Goal: Transaction & Acquisition: Purchase product/service

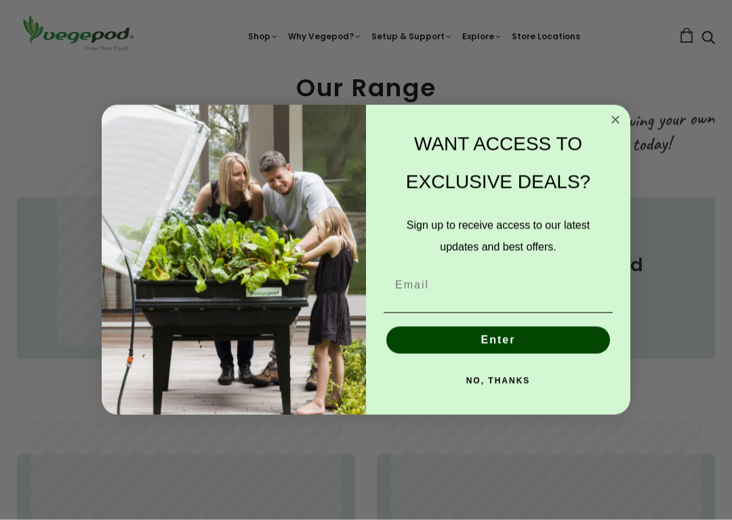
scroll to position [504, 0]
click at [617, 117] on circle "Close dialog" at bounding box center [616, 120] width 16 height 16
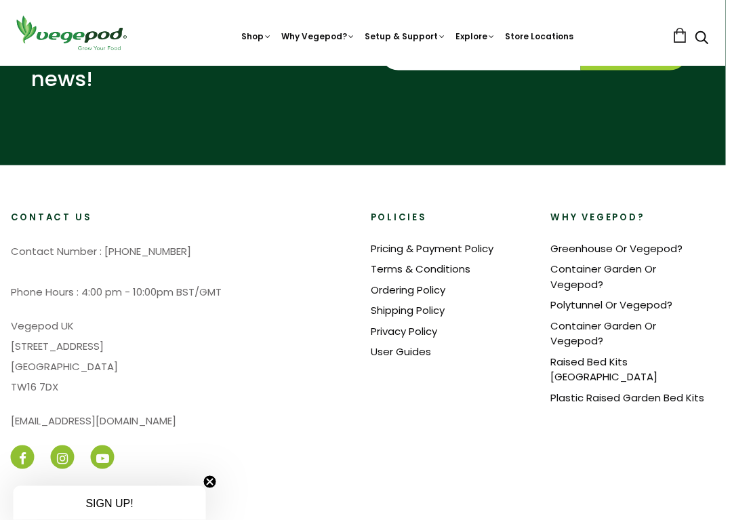
scroll to position [3039, 6]
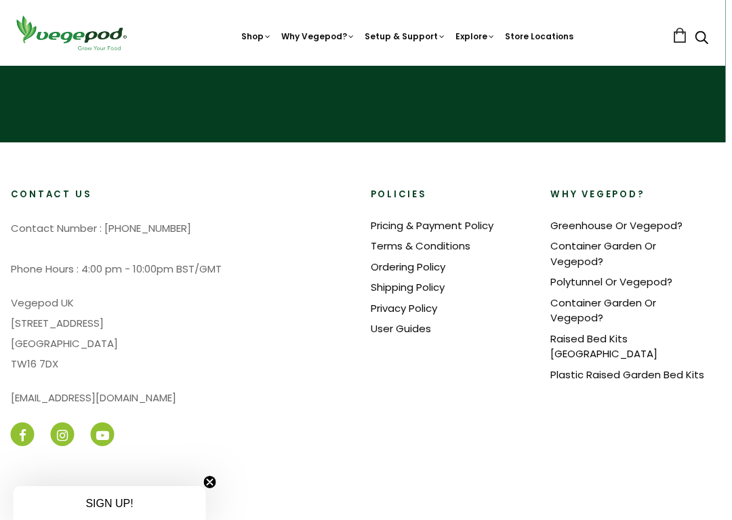
click at [695, 317] on div "Contact Us Contact Number : [PHONE_NUMBER] Phone Hours : 4:00 pm - 10:00pm BST/…" at bounding box center [349, 361] width 720 height 346
click at [483, 218] on link "Pricing & Payment Policy" at bounding box center [431, 225] width 123 height 14
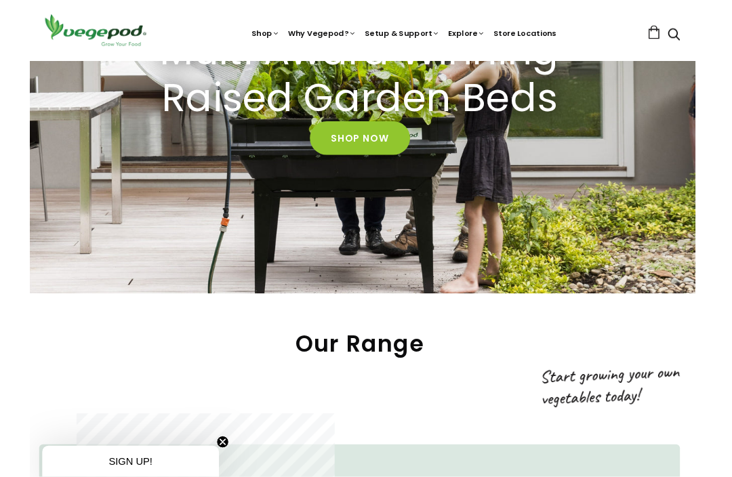
scroll to position [211, 7]
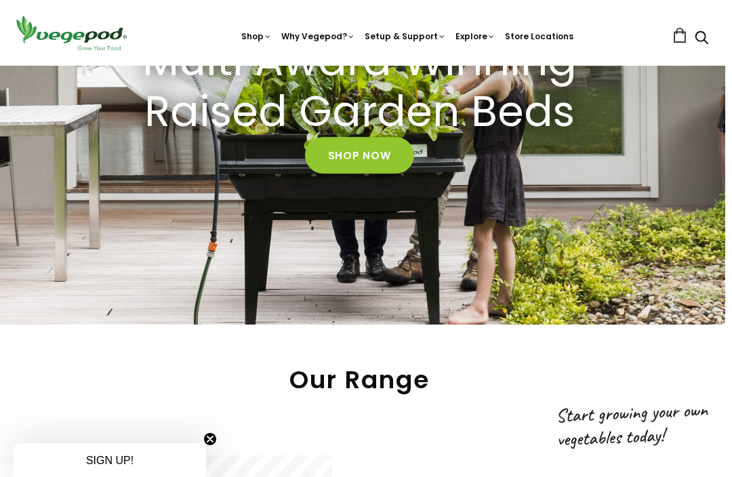
click at [362, 159] on link "Shop Now" at bounding box center [359, 156] width 109 height 37
